Goal: Task Accomplishment & Management: Manage account settings

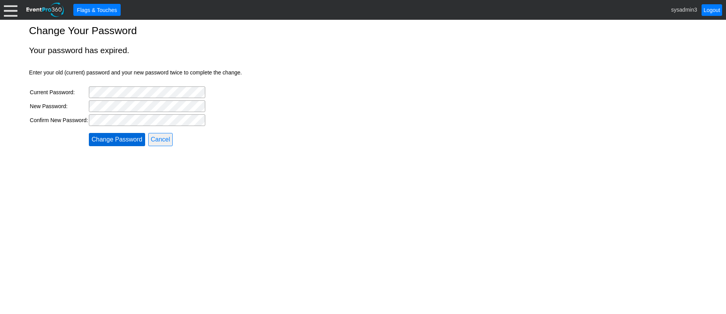
click at [109, 136] on input "Change Password" at bounding box center [117, 139] width 56 height 13
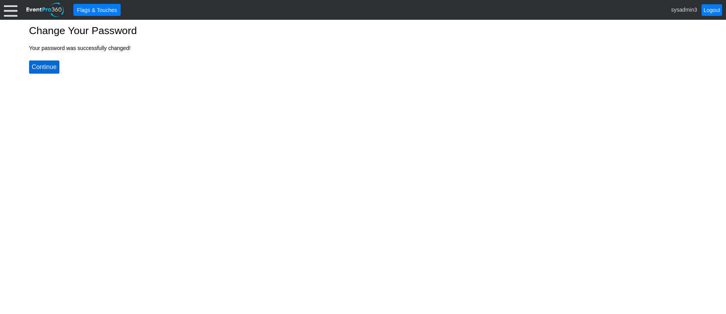
click at [46, 64] on input "Continue" at bounding box center [44, 67] width 30 height 13
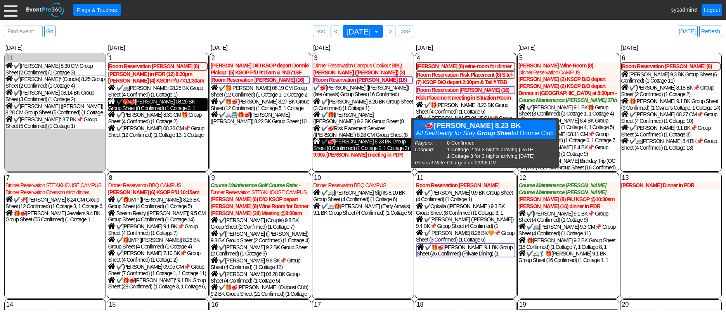
click at [330, 142] on div "✔️🥩Tim O'Toole 8.23 BK Group Sheet (8 Confirmed) (1 Cottage 2, 1 Cottage 3)" at bounding box center [362, 144] width 99 height 13
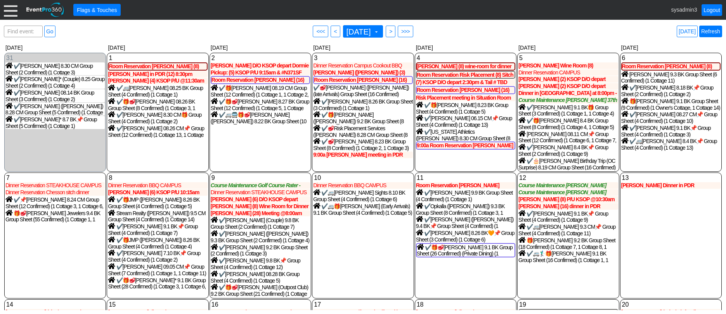
click at [705, 29] on link "Refresh" at bounding box center [710, 32] width 23 height 12
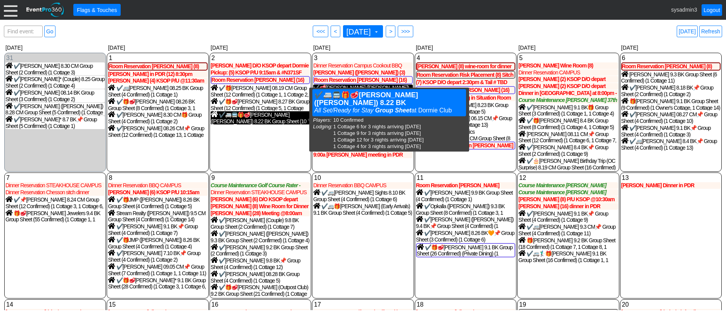
click at [258, 118] on div "✔️🚐🚍🎁🥩Robert Wierema (Tom Cook) 8.22 BK Group Sheet (10 Confirmed) (1 Cottage 6…" at bounding box center [260, 117] width 99 height 13
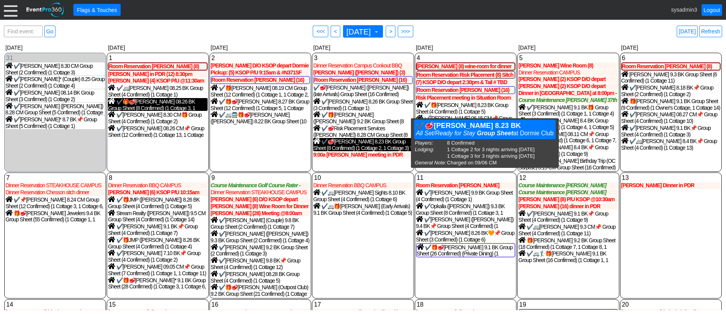
click at [350, 143] on div "✔️🥩Tim O'Toole 8.23 BK Group Sheet (8 Confirmed) (1 Cottage 2, 1 Cottage 3)" at bounding box center [362, 144] width 99 height 13
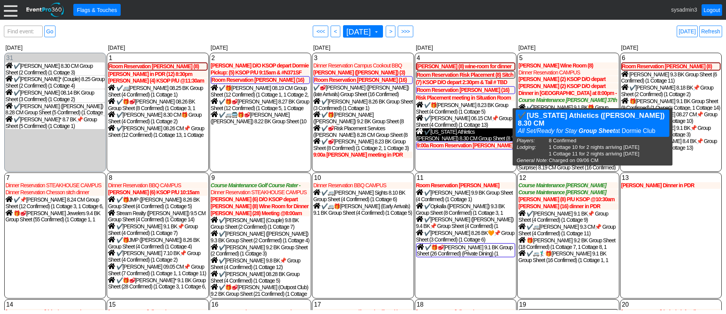
click at [445, 132] on div "✔️Illinois Athletics (Brian C Russell) 8.30 CM Group Sheet (8 Confirmed) (1 Cot…" at bounding box center [465, 134] width 99 height 13
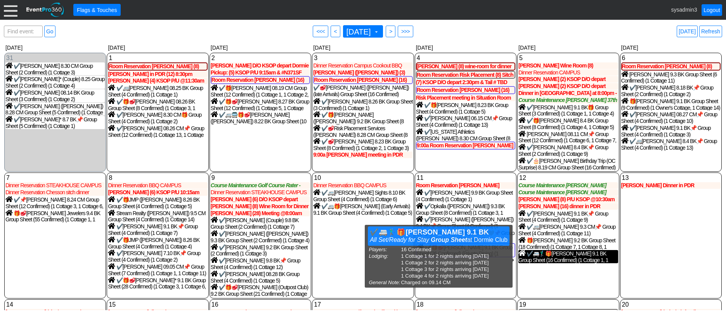
click at [563, 257] on div "✔️🚐🏌️‍♂️🎁Mike Flanagan 9.1 BK Group Sheet (16 Confirmed) (1 Cottage 1, 1 Cottag…" at bounding box center [567, 256] width 99 height 13
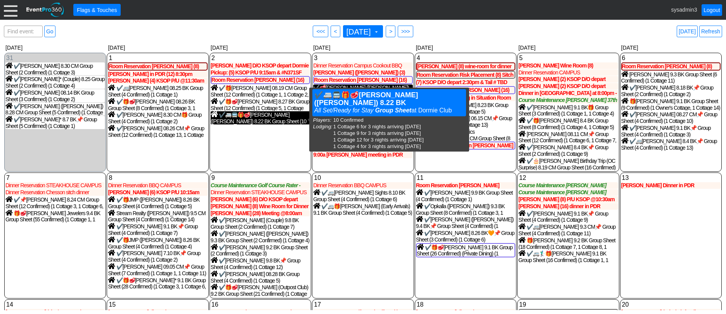
click at [263, 117] on div "✔️🚐🚍🎁🥩Robert Wierema (Tom Cook) 8.22 BK Group Sheet (10 Confirmed) (1 Cottage 6…" at bounding box center [260, 117] width 99 height 13
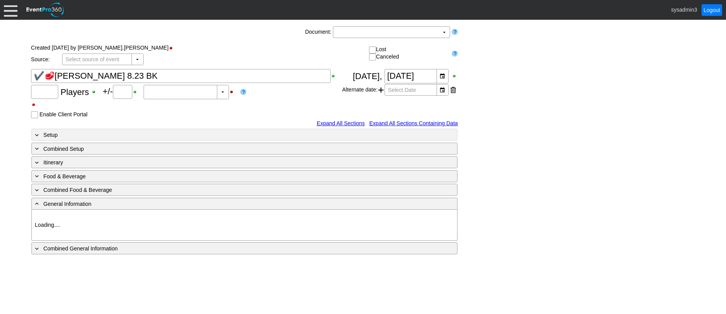
type input "8"
type input "Confirmed"
type input "Dormie Club"
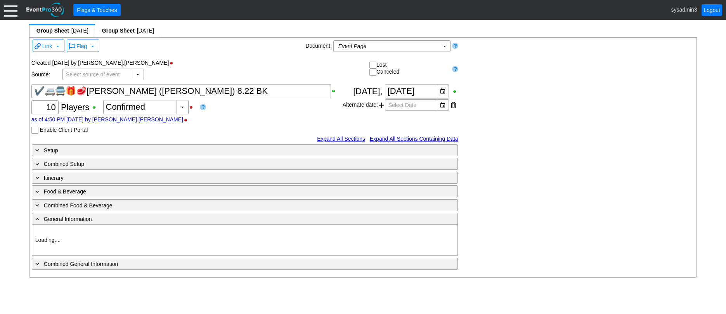
type input "Dormie Club"
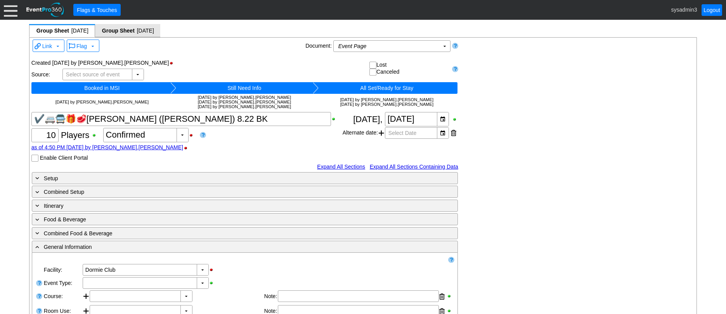
click at [135, 30] on span "Group Sheet" at bounding box center [118, 31] width 34 height 8
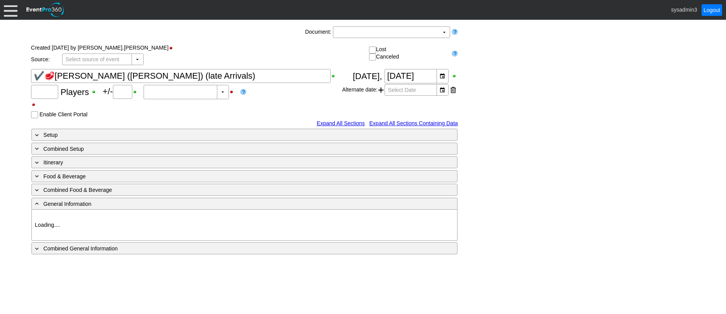
type input "16"
type input "Confirmed"
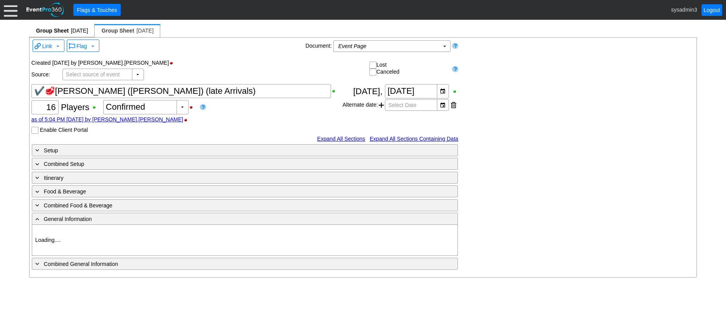
type input "Dormie Club"
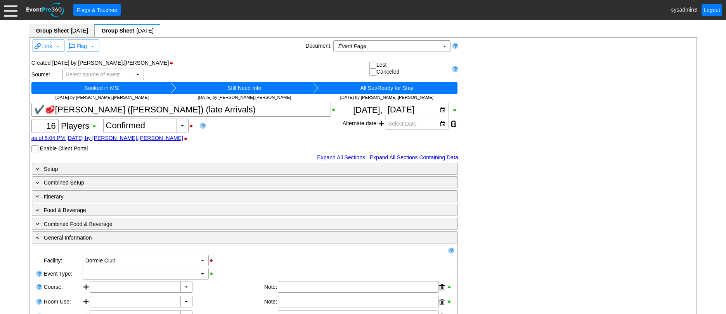
click at [59, 26] on div "Group Sheet 9/2/2025 [x]" at bounding box center [61, 30] width 65 height 13
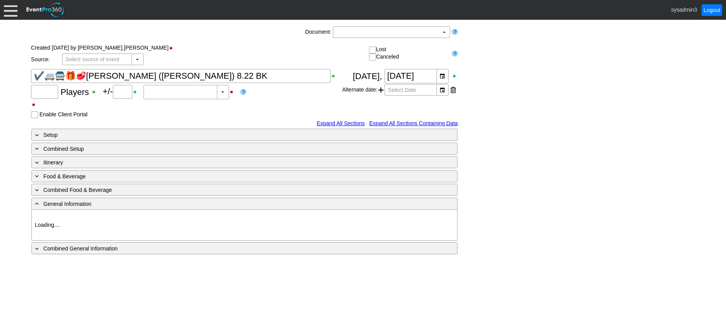
type input "10"
type input "Confirmed"
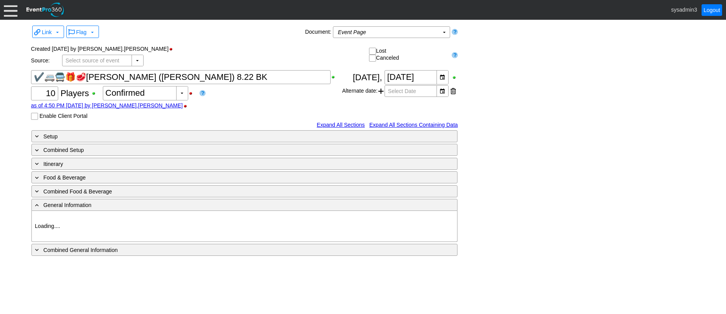
type input "Dormie Club"
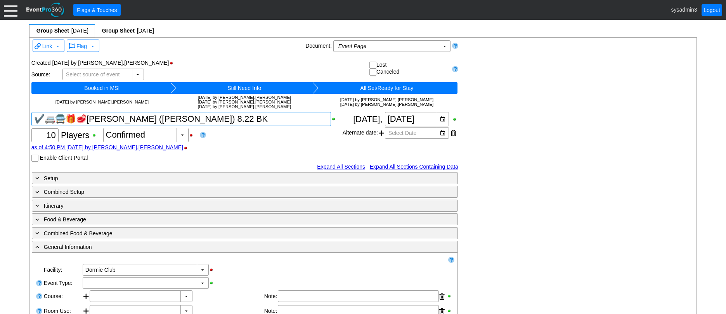
click at [92, 118] on textarea at bounding box center [181, 119] width 300 height 14
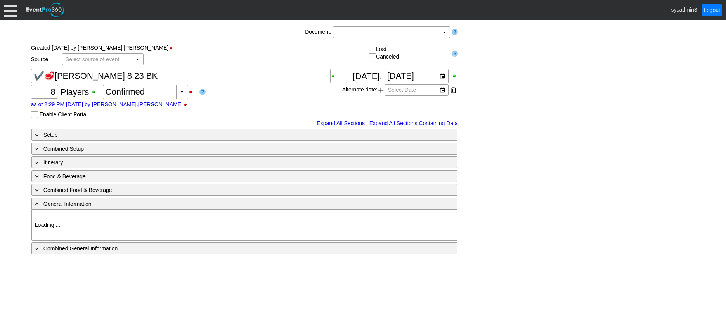
type input "Dormie Club"
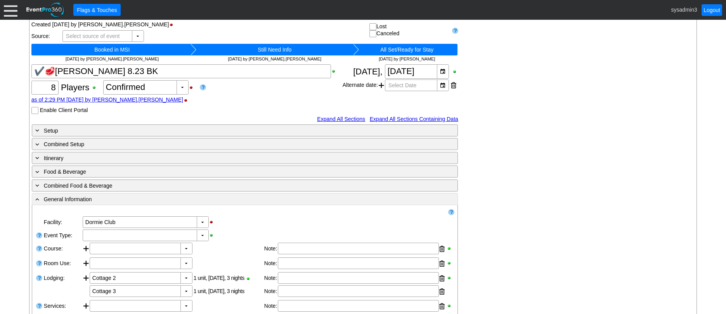
scroll to position [7, 0]
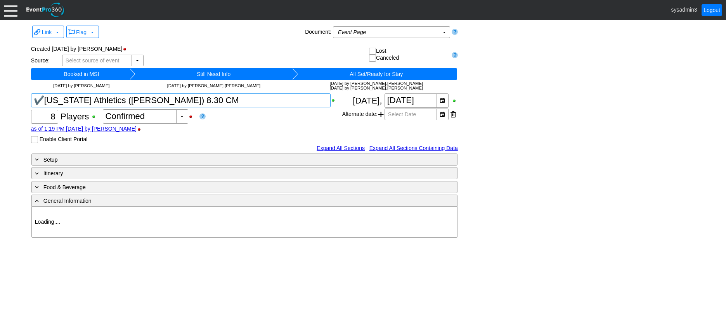
type input "Dormie Club"
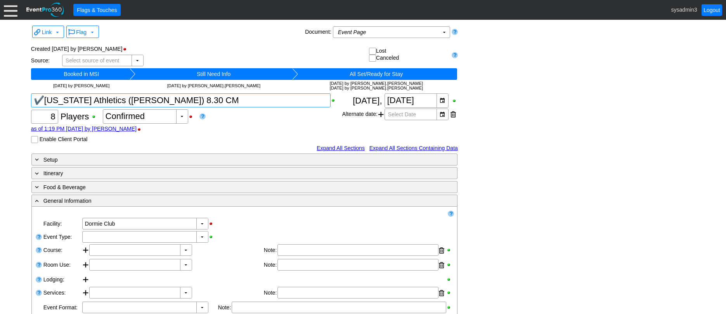
click at [45, 99] on textarea at bounding box center [181, 101] width 300 height 14
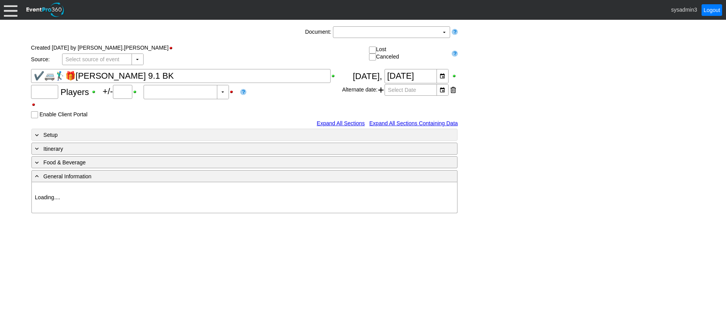
type input "16"
type input "Confirmed"
type input "Dormie Club"
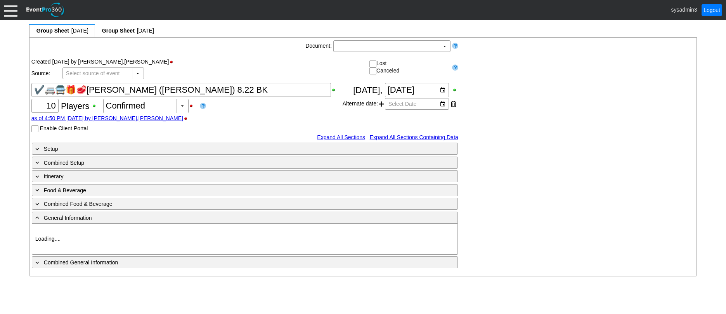
type input "Dormie Club"
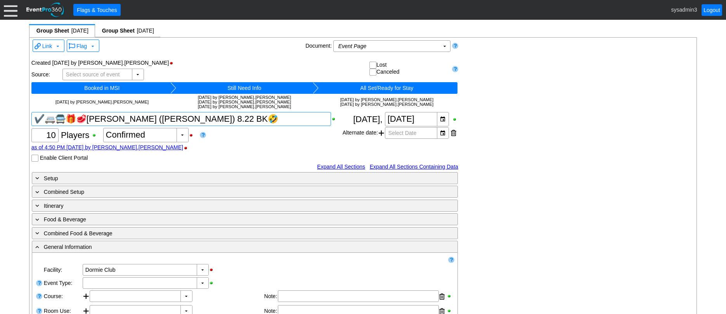
click at [250, 118] on textarea at bounding box center [181, 119] width 300 height 14
type textarea "✔️🚐🚍🎁🥩[PERSON_NAME] ([PERSON_NAME]) 8.22 BK"
